Goal: Entertainment & Leisure: Consume media (video, audio)

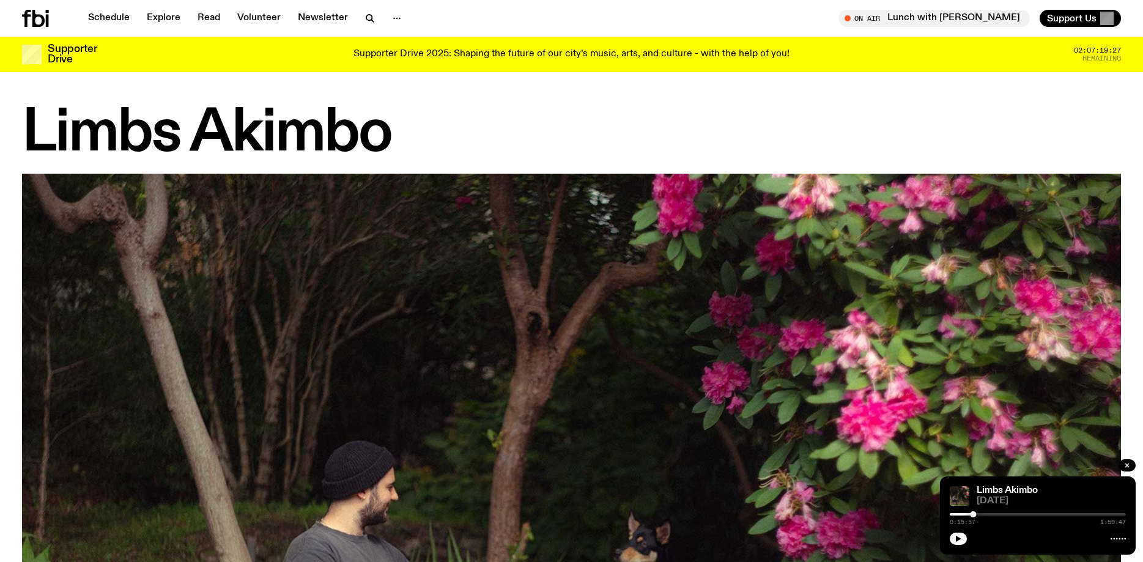
scroll to position [1084, 0]
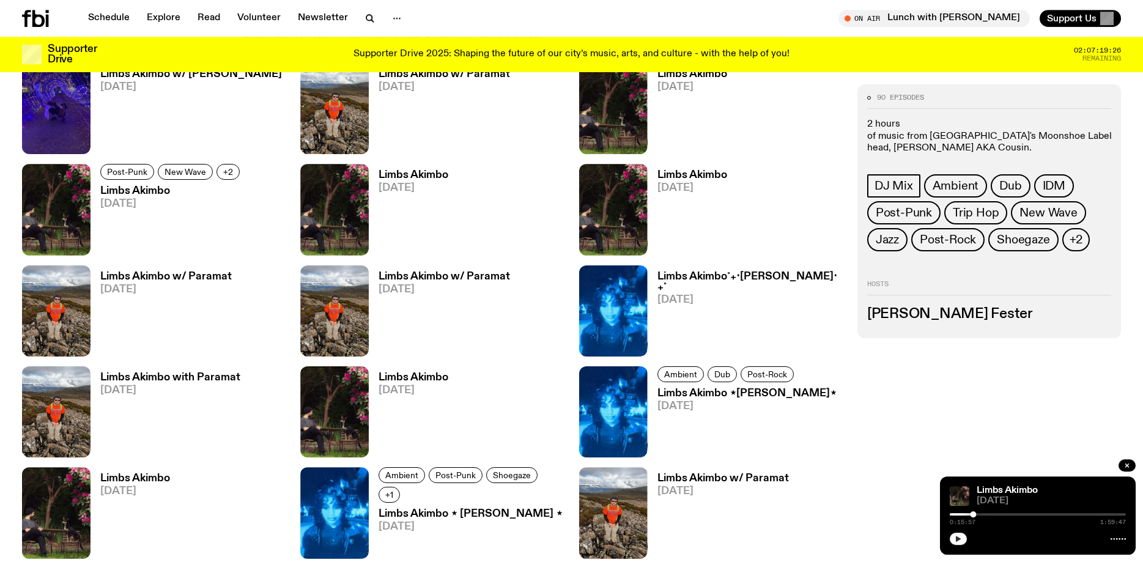
click at [954, 538] on button "button" at bounding box center [958, 539] width 17 height 12
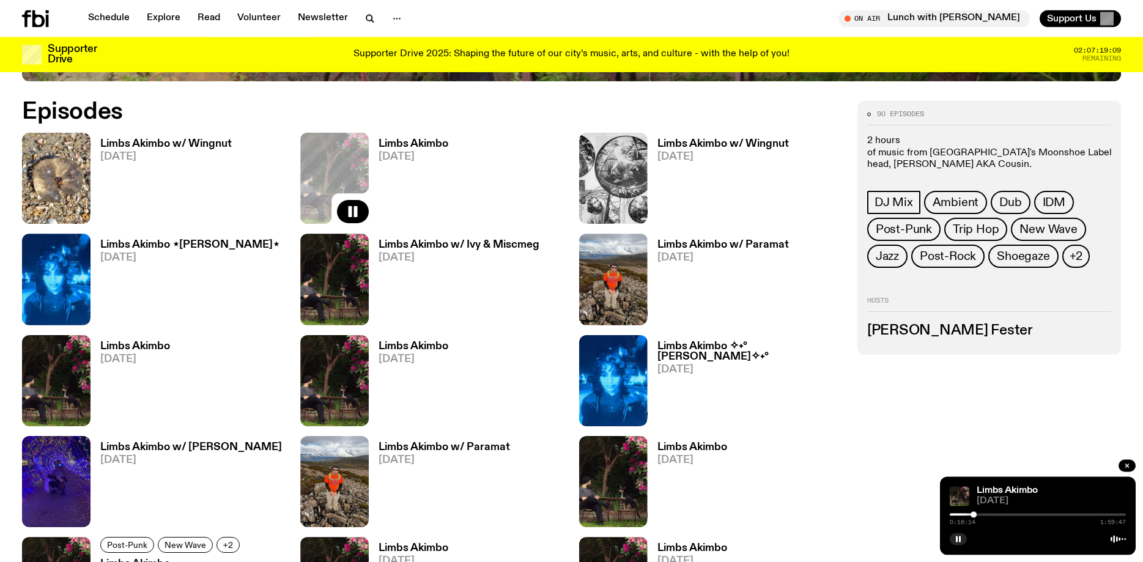
scroll to position [710, 0]
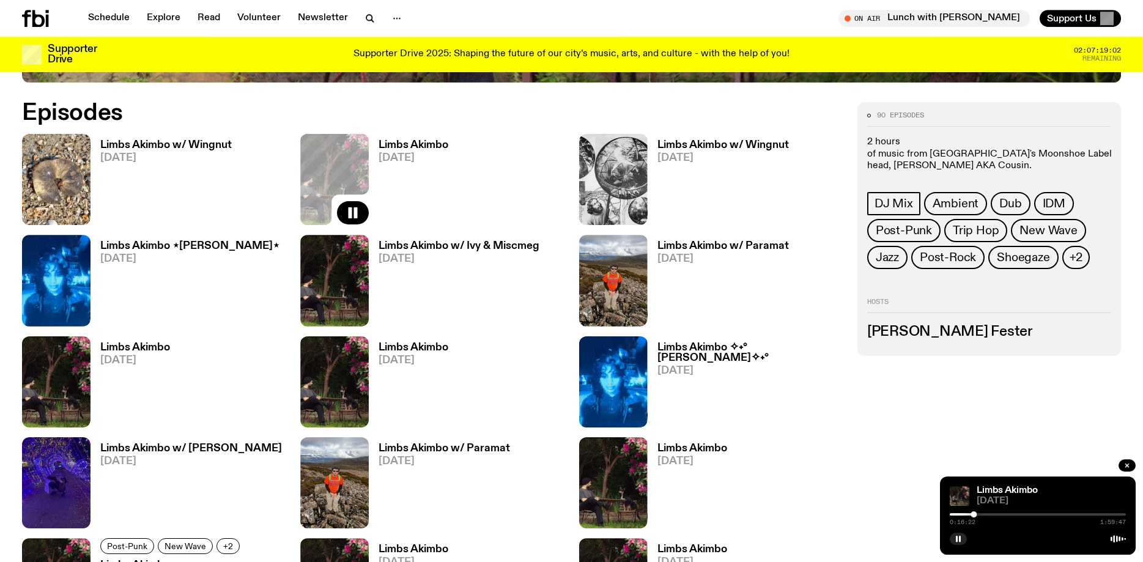
click at [426, 147] on h3 "Limbs Akimbo" at bounding box center [414, 145] width 70 height 10
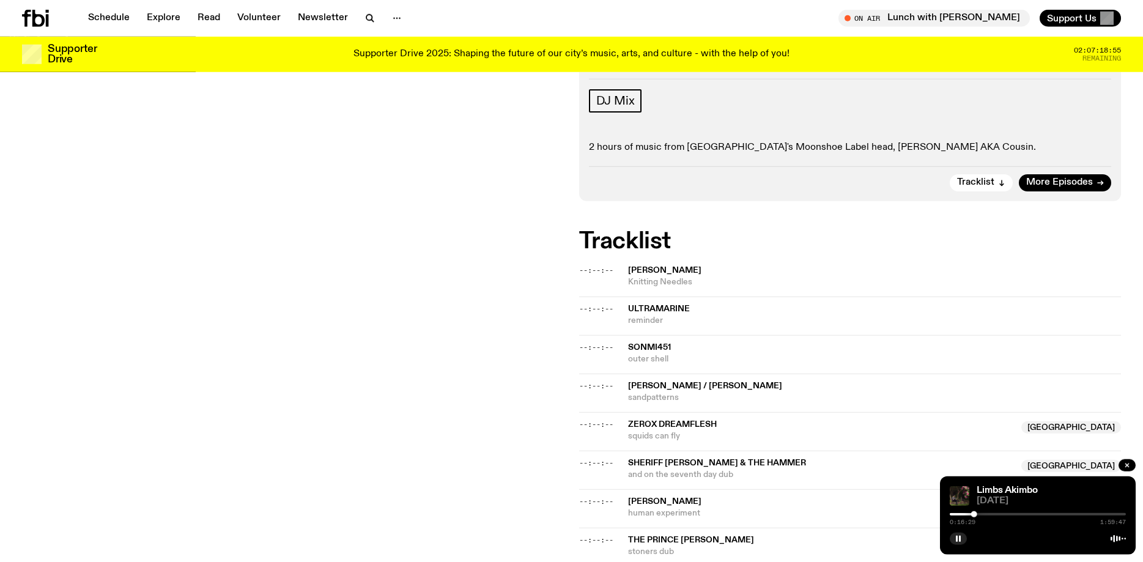
scroll to position [250, 0]
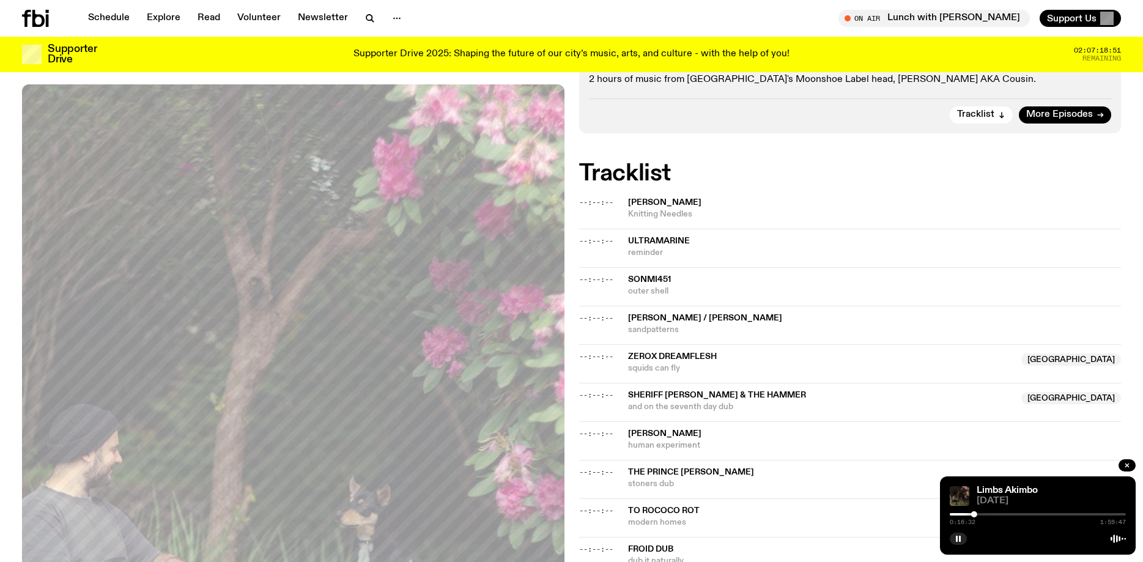
click at [981, 515] on div at bounding box center [1038, 514] width 176 height 2
click at [825, 369] on span "squids can fly" at bounding box center [821, 369] width 387 height 12
click at [806, 402] on span "and on the seventh day dub" at bounding box center [821, 407] width 387 height 12
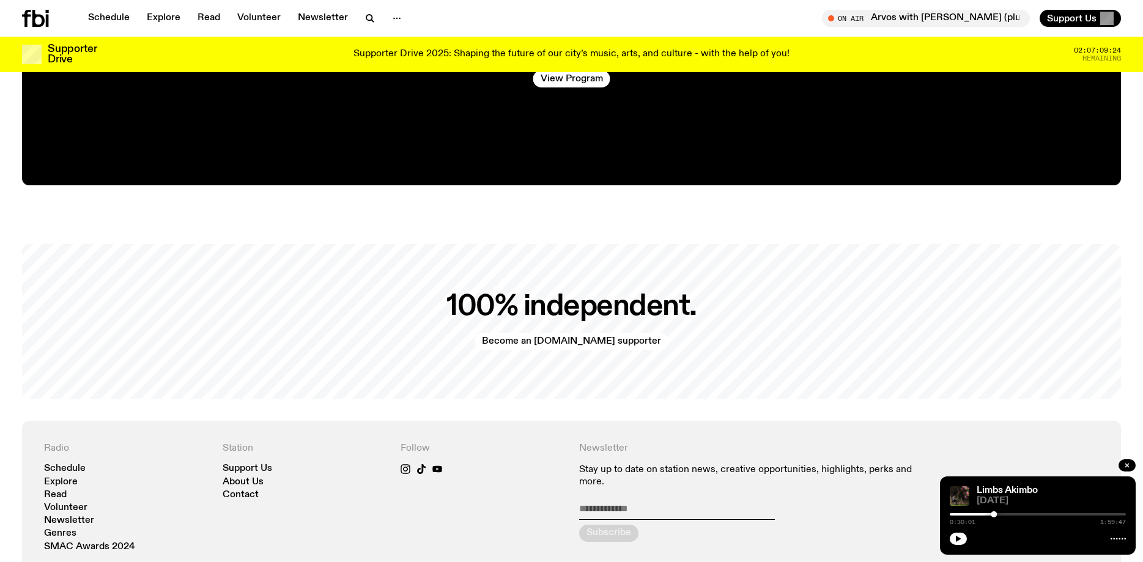
scroll to position [2863, 0]
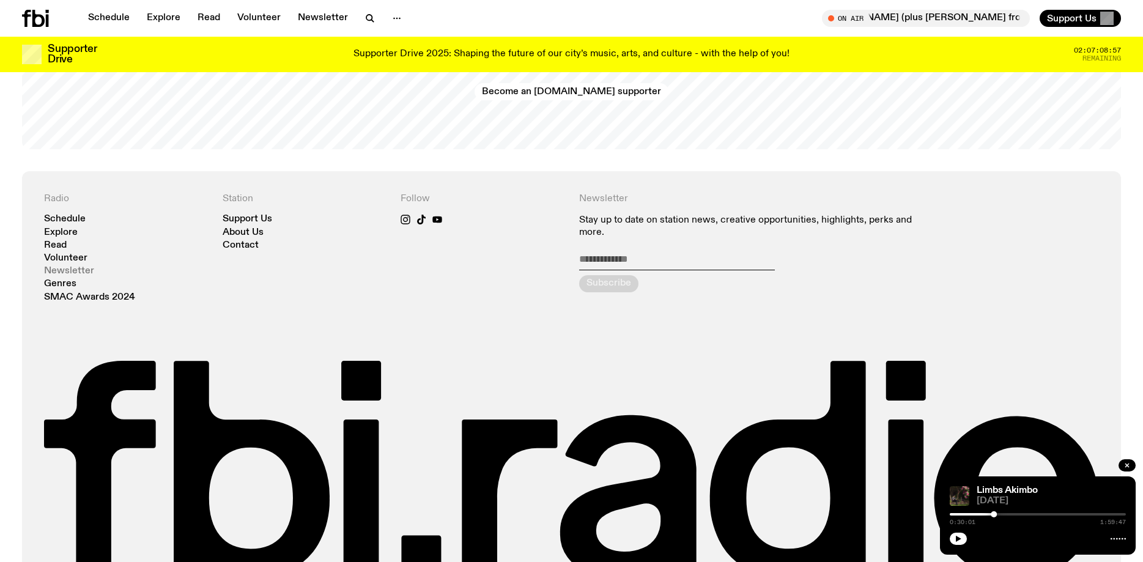
click at [81, 267] on link "Newsletter" at bounding box center [69, 271] width 50 height 9
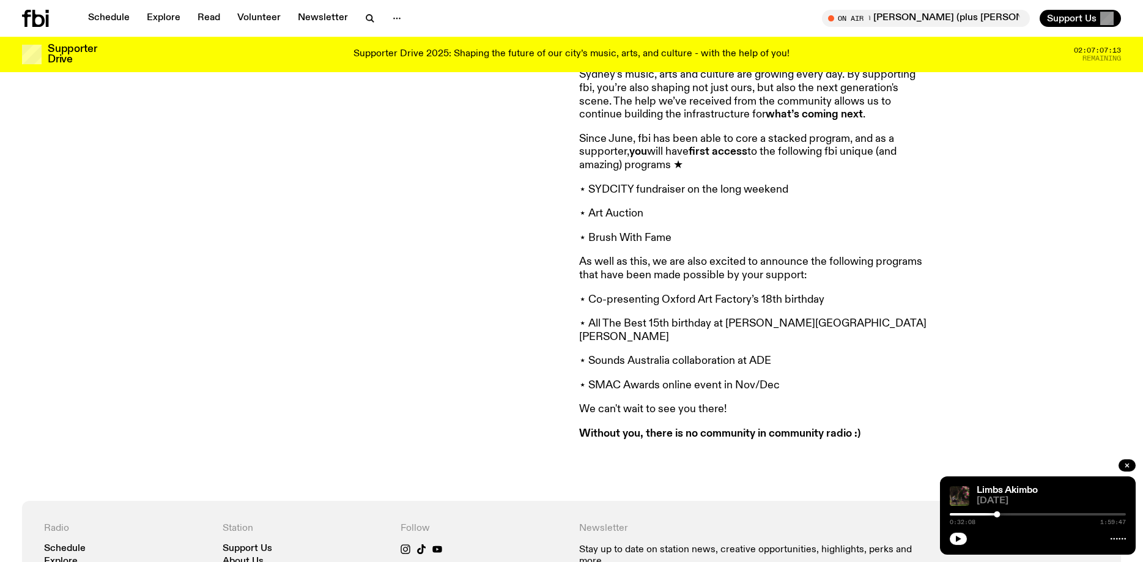
scroll to position [1118, 0]
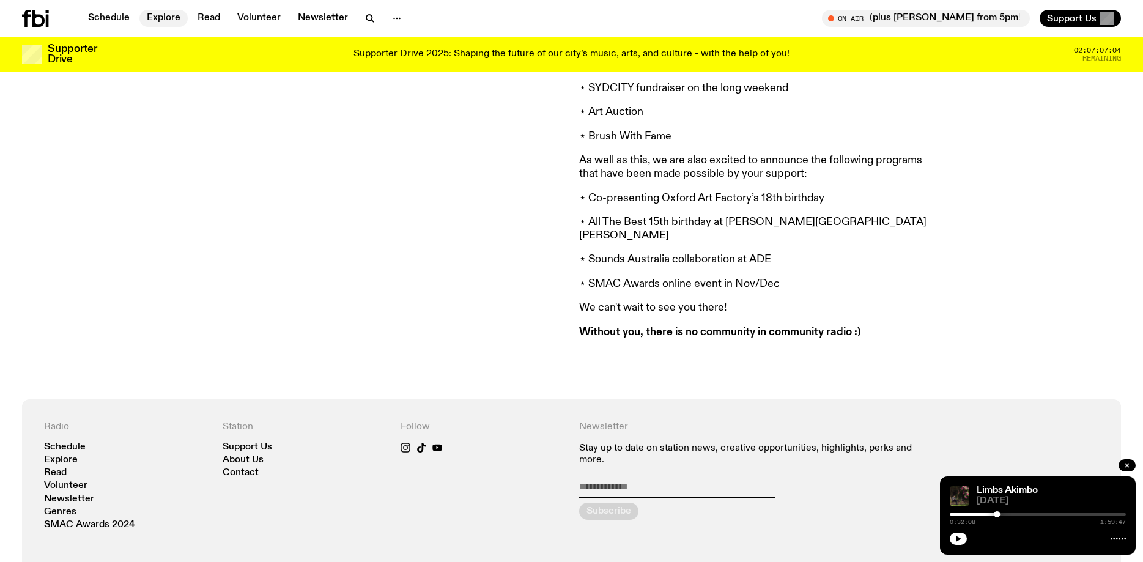
click at [162, 20] on link "Explore" at bounding box center [163, 18] width 48 height 17
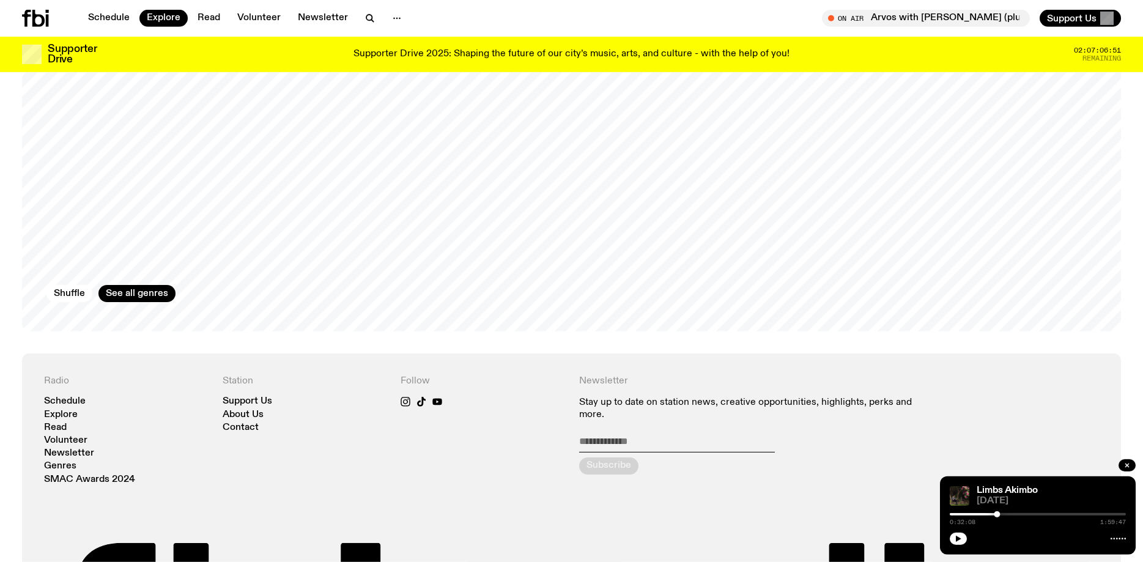
scroll to position [2301, 0]
